Goal: Task Accomplishment & Management: Use online tool/utility

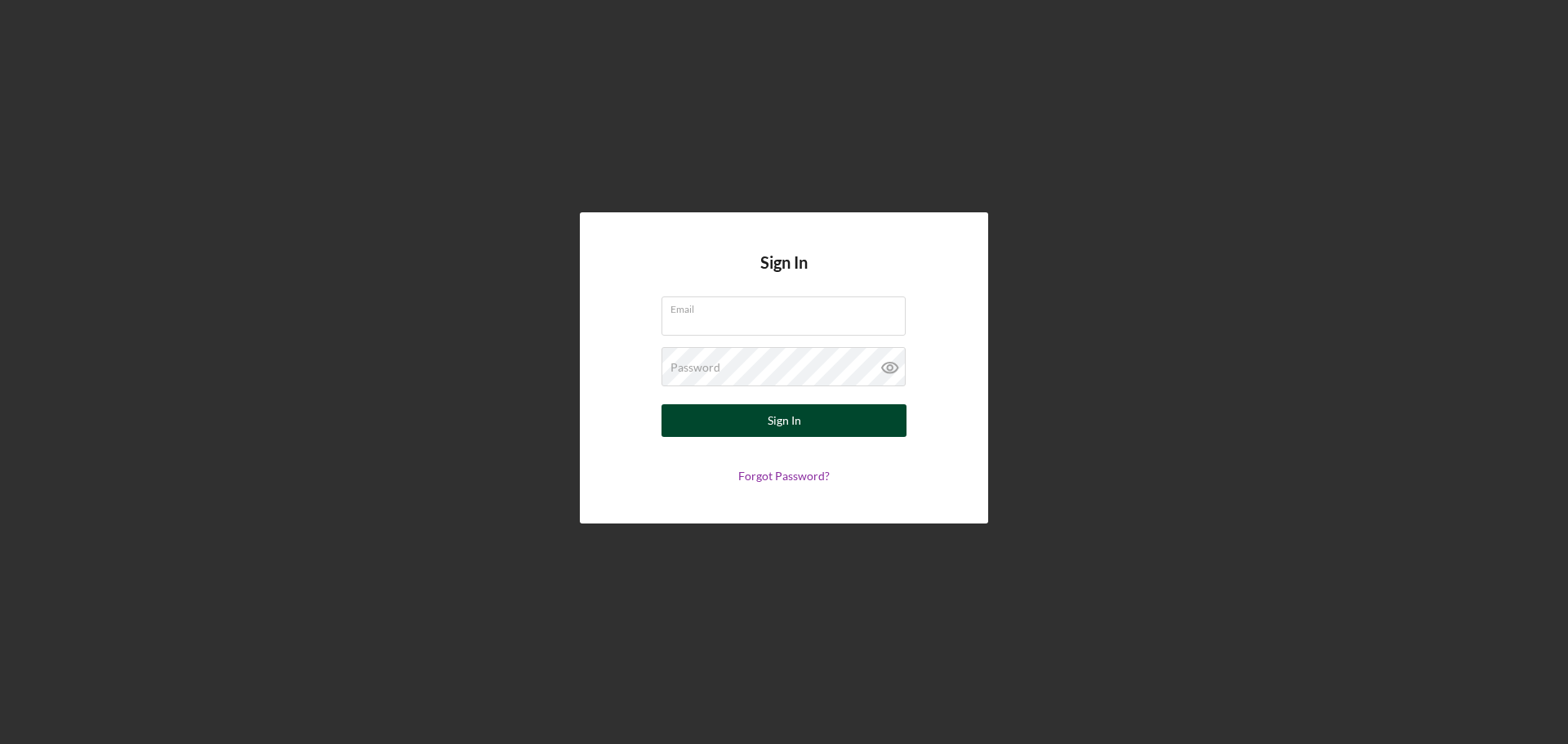
type input "[PERSON_NAME][EMAIL_ADDRESS][PERSON_NAME][DOMAIN_NAME]"
click at [767, 427] on button "Sign In" at bounding box center [784, 420] width 245 height 33
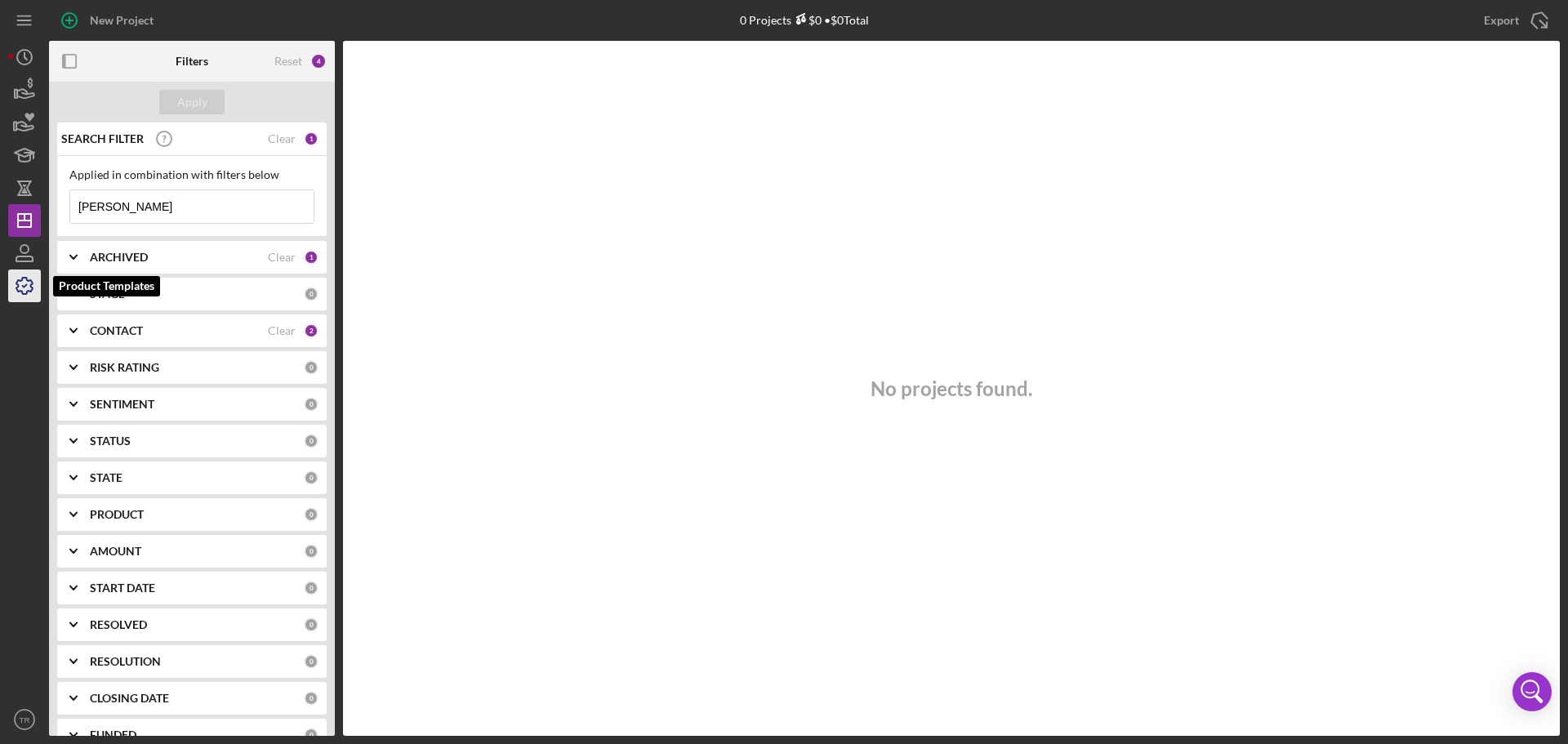
click at [25, 282] on icon "button" at bounding box center [24, 286] width 41 height 41
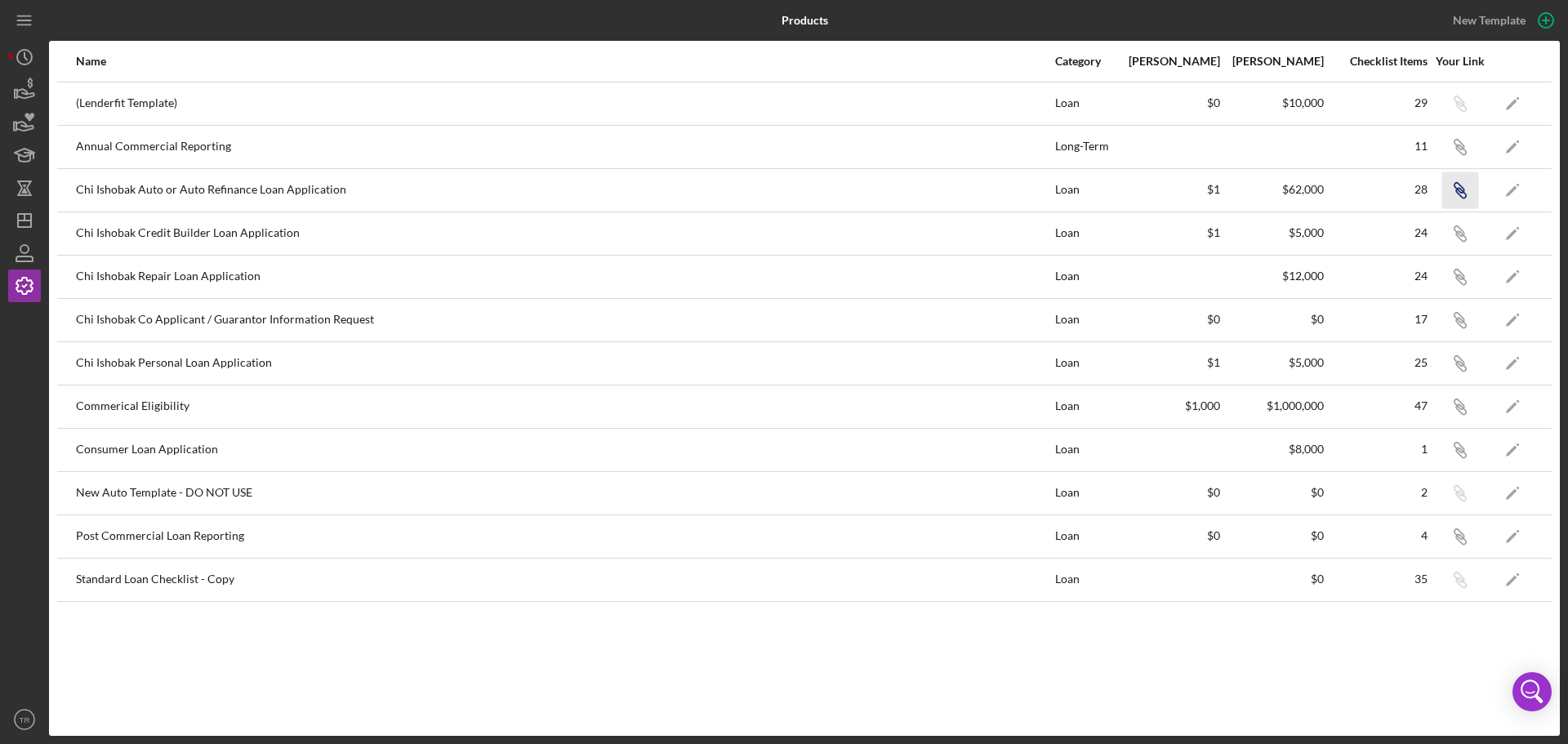
click at [1466, 195] on icon "button" at bounding box center [1461, 193] width 10 height 10
